Goal: Register for event/course

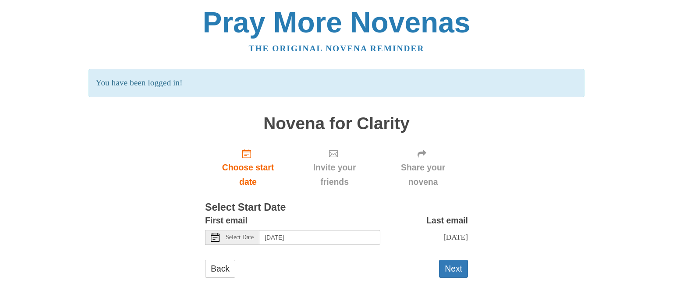
scroll to position [14, 0]
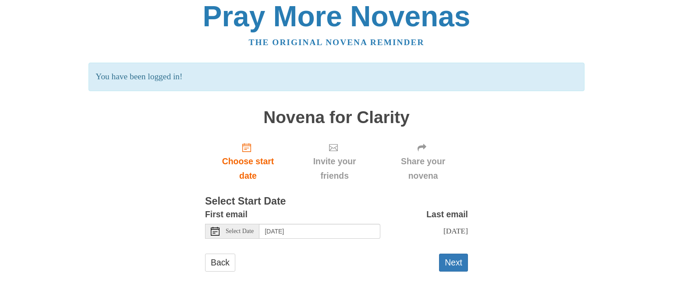
click at [242, 228] on span "Select Date" at bounding box center [240, 231] width 28 height 6
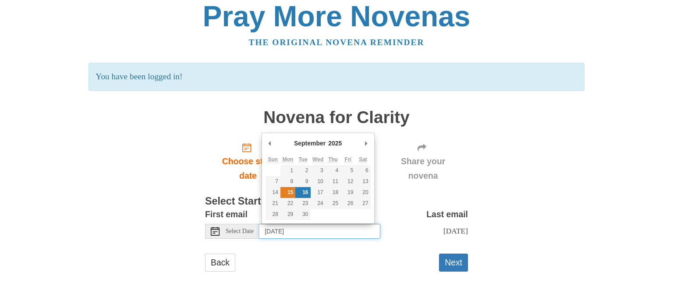
type input "Monday, September 15th"
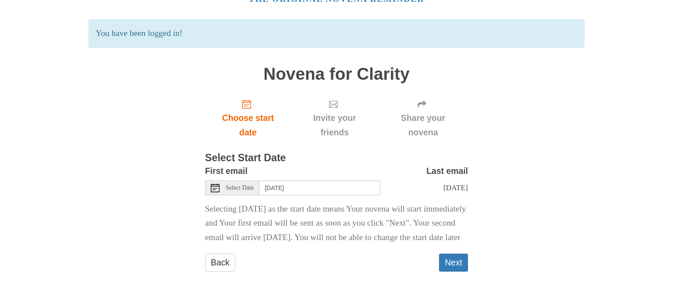
scroll to position [72, 0]
click at [458, 264] on button "Next" at bounding box center [453, 263] width 29 height 18
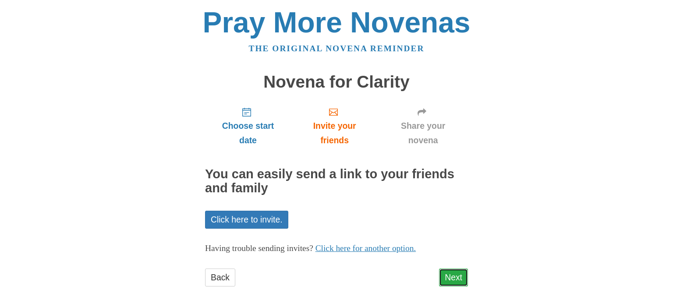
click at [459, 278] on link "Next" at bounding box center [453, 278] width 29 height 18
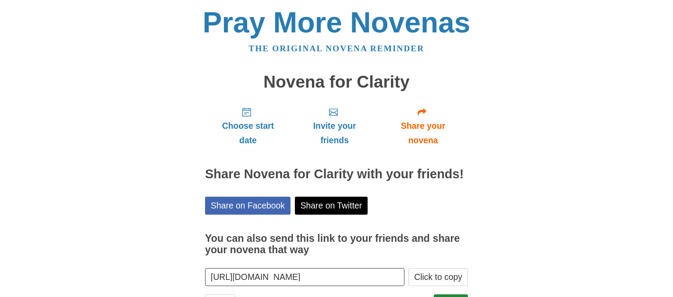
scroll to position [40, 0]
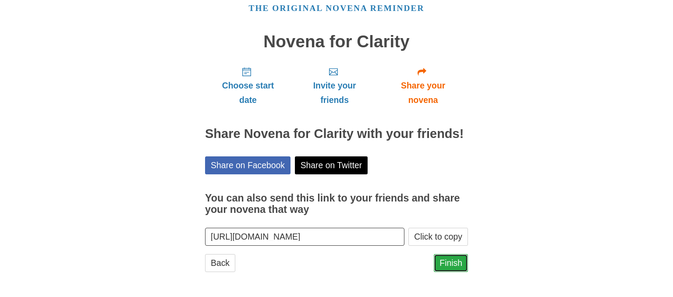
click at [459, 262] on link "Finish" at bounding box center [451, 263] width 34 height 18
